Goal: Find specific page/section: Find specific page/section

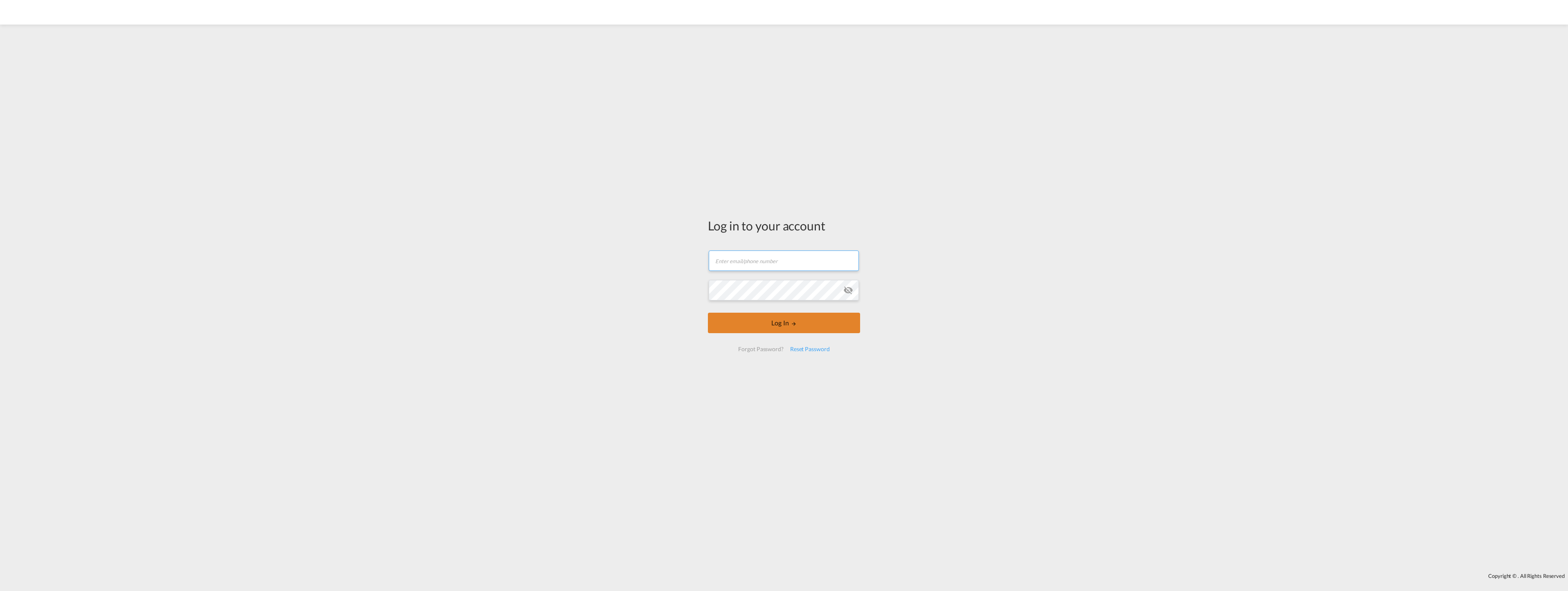
type input "[EMAIL_ADDRESS][DOMAIN_NAME]"
click at [789, 322] on button "Log In" at bounding box center [784, 322] width 152 height 20
